Goal: Transaction & Acquisition: Purchase product/service

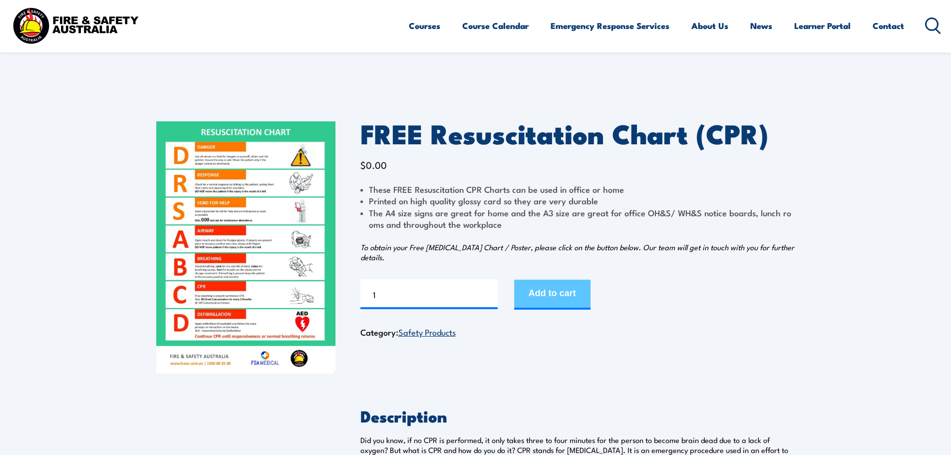
click at [557, 289] on button "Add to cart" at bounding box center [552, 295] width 76 height 30
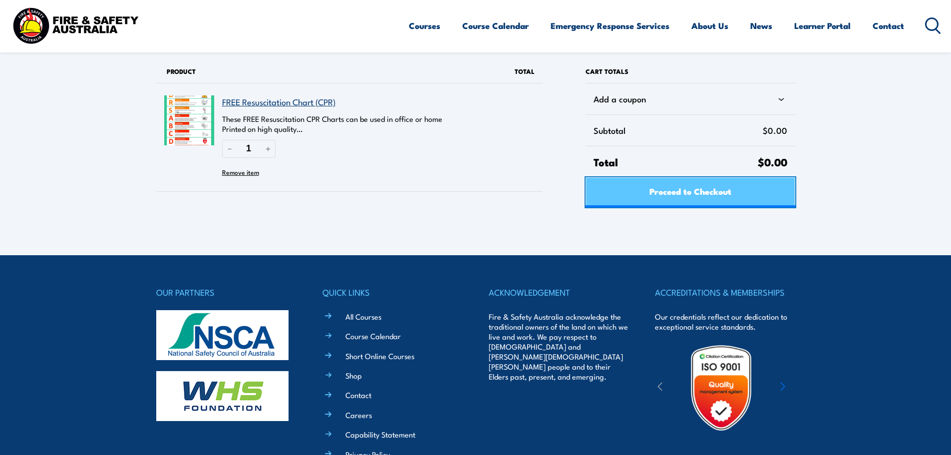
click at [650, 193] on span "Proceed to Checkout" at bounding box center [690, 191] width 82 height 26
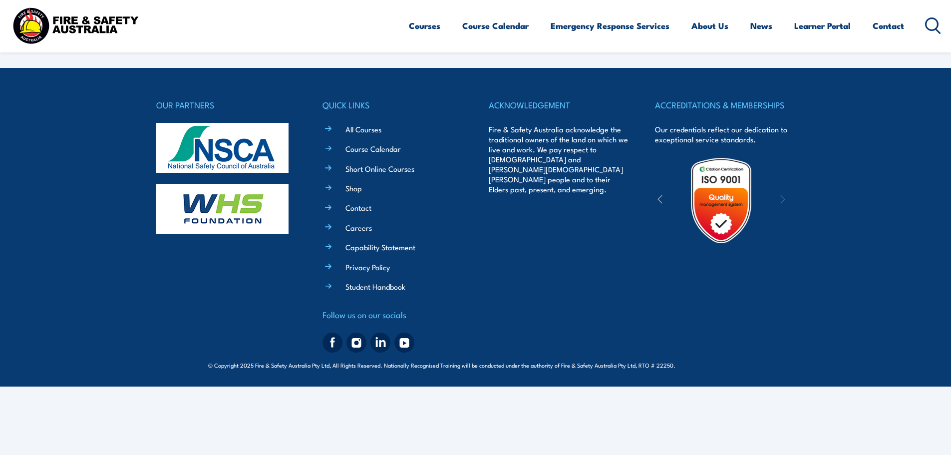
select select "VIC"
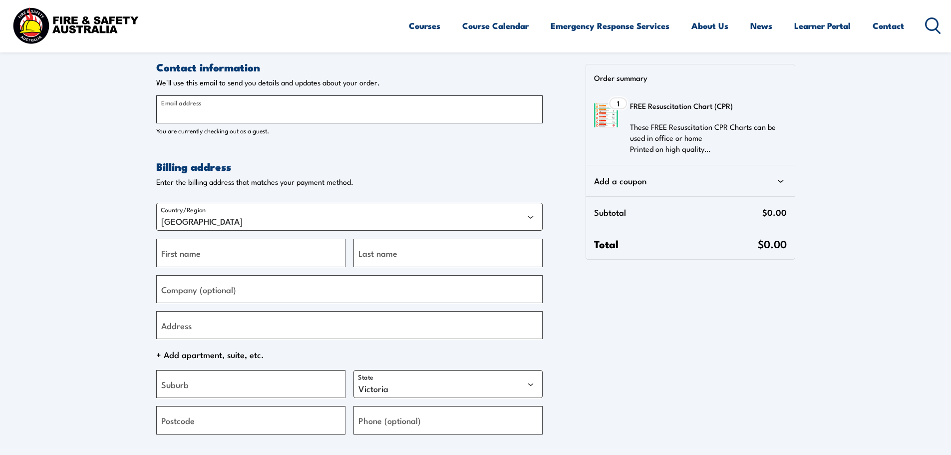
click at [431, 113] on input "Email address" at bounding box center [349, 109] width 386 height 28
type input "[PERSON_NAME][EMAIL_ADDRESS][DOMAIN_NAME]"
click at [249, 259] on input "First name" at bounding box center [250, 253] width 189 height 28
type input "[PERSON_NAME]"
type input "Swift"
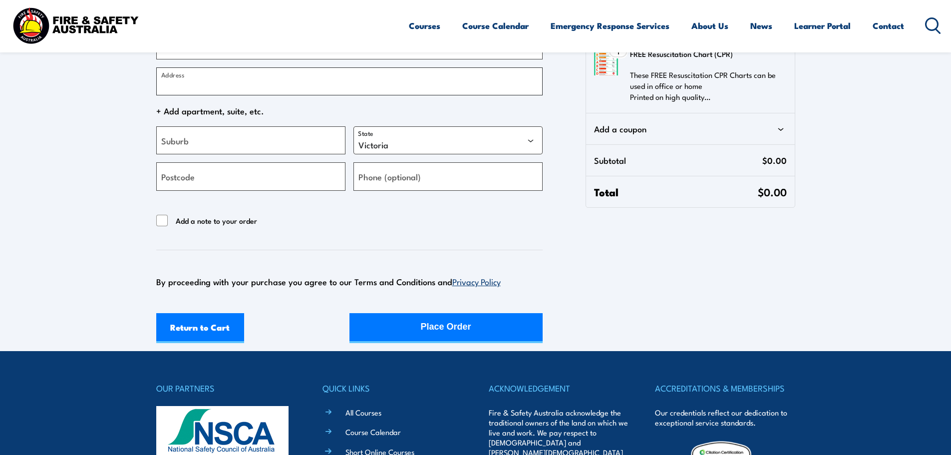
scroll to position [250, 0]
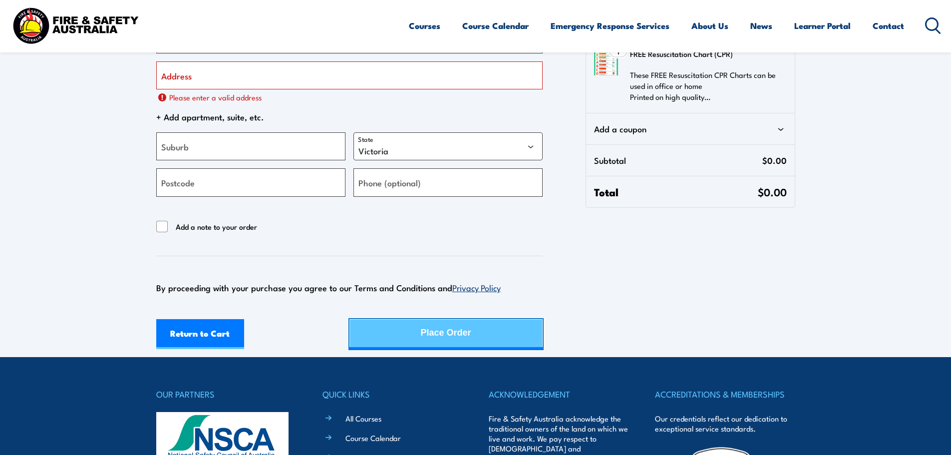
click at [423, 325] on div "Place Order" at bounding box center [446, 332] width 50 height 26
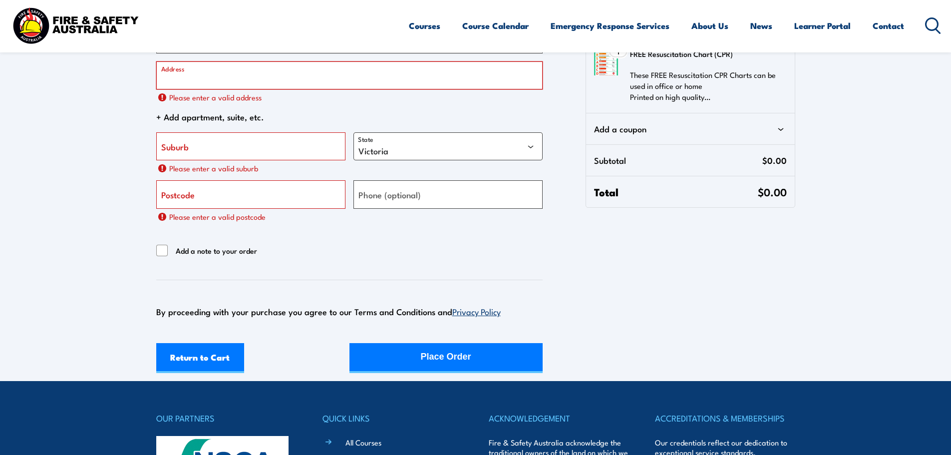
click at [304, 80] on input "Address" at bounding box center [349, 75] width 386 height 28
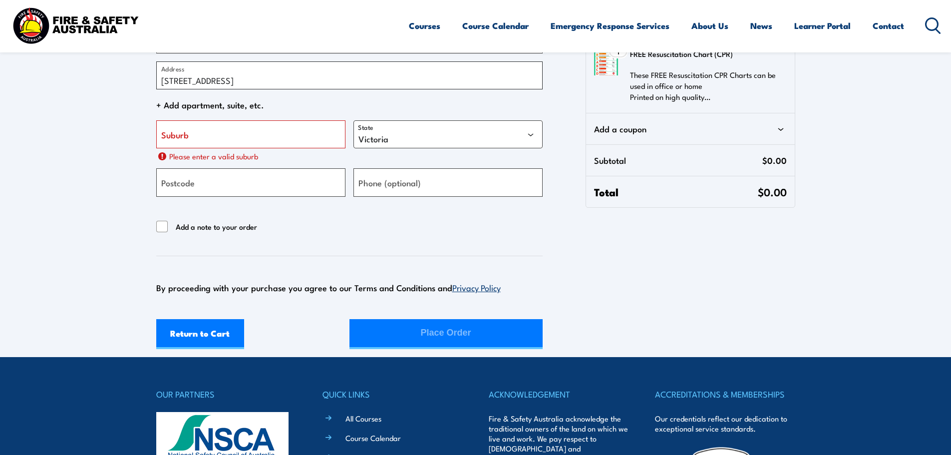
type input "[STREET_ADDRESS]"
click at [272, 142] on input "Suburb" at bounding box center [250, 134] width 189 height 28
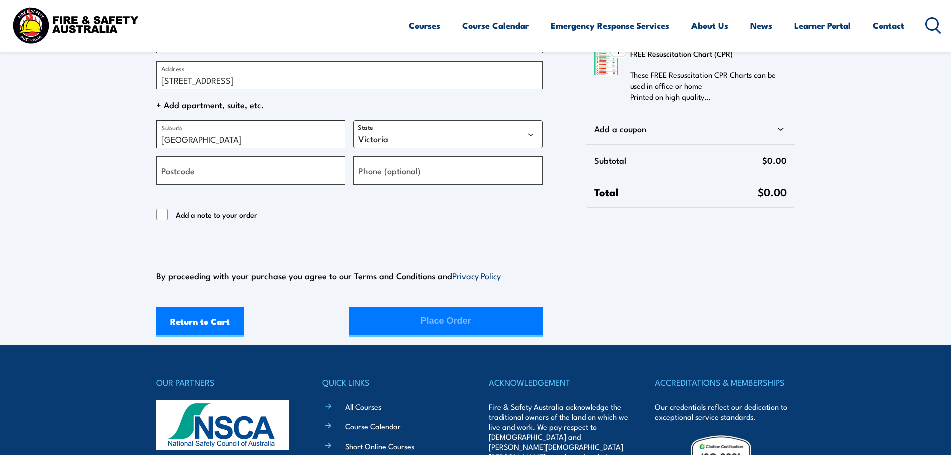
type input "[GEOGRAPHIC_DATA]"
click at [399, 138] on select "[GEOGRAPHIC_DATA] [GEOGRAPHIC_DATA] [GEOGRAPHIC_DATA] [GEOGRAPHIC_DATA] [GEOGRA…" at bounding box center [447, 134] width 189 height 28
select select "[GEOGRAPHIC_DATA]"
click at [353, 120] on select "[GEOGRAPHIC_DATA] [GEOGRAPHIC_DATA] [GEOGRAPHIC_DATA] [GEOGRAPHIC_DATA] [GEOGRA…" at bounding box center [447, 134] width 189 height 28
click at [312, 171] on input "Postcode" at bounding box center [250, 170] width 189 height 28
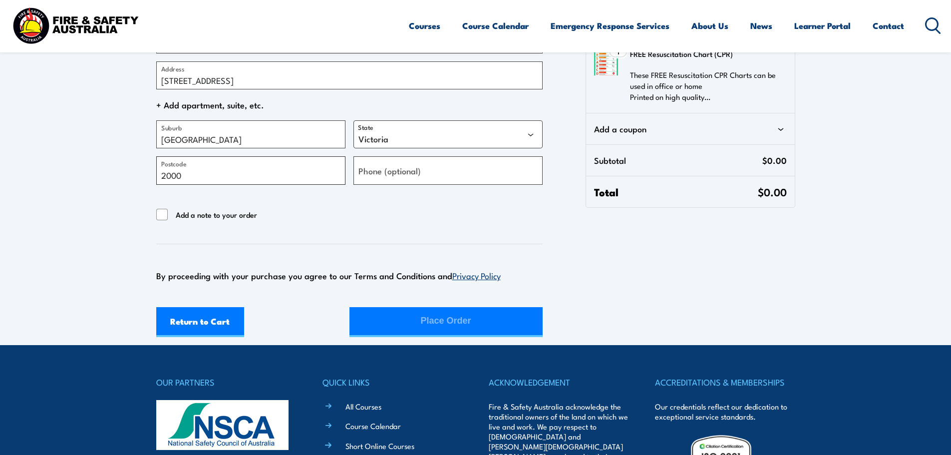
type input "2000"
click at [425, 324] on div "Return to Cart Place Order" at bounding box center [349, 322] width 386 height 30
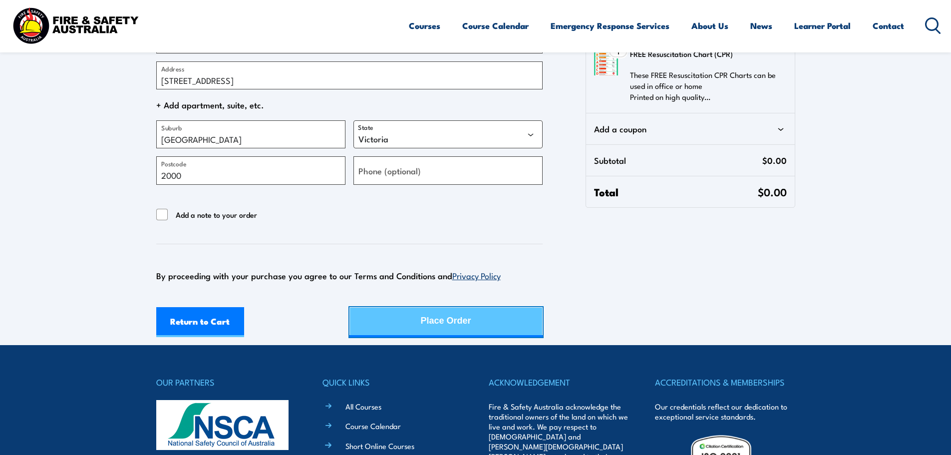
click at [461, 323] on div "Place Order" at bounding box center [446, 320] width 50 height 26
